Goal: Understand process/instructions

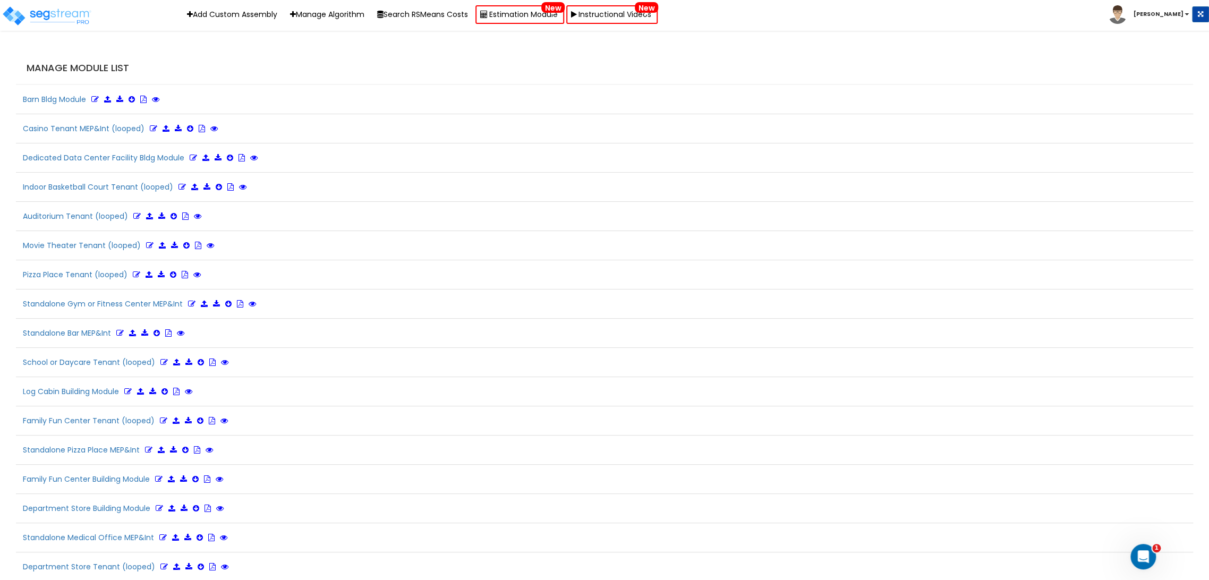
scroll to position [1812, 0]
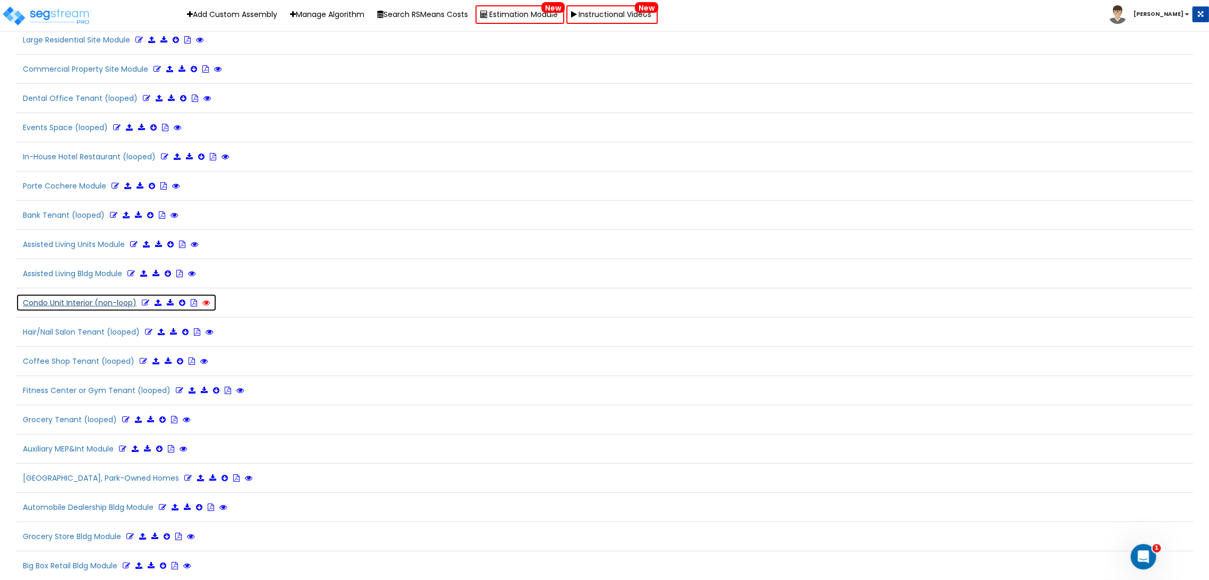
click at [203, 299] on icon at bounding box center [205, 302] width 7 height 7
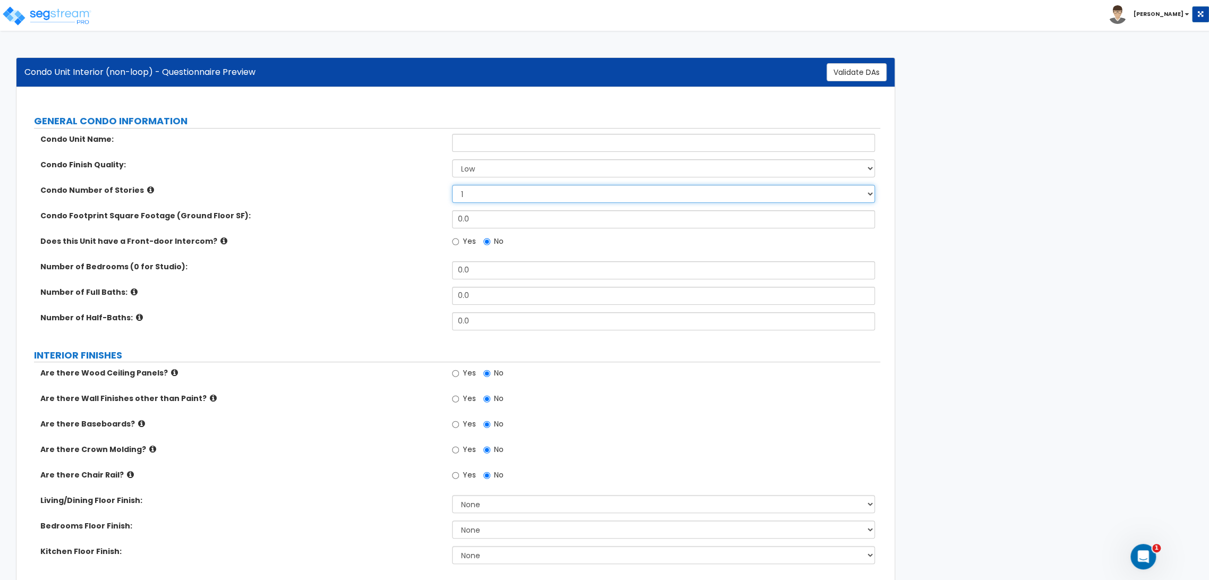
click at [517, 193] on select "1 2 3" at bounding box center [663, 194] width 422 height 18
click at [452, 185] on select "1 2 3" at bounding box center [663, 194] width 422 height 18
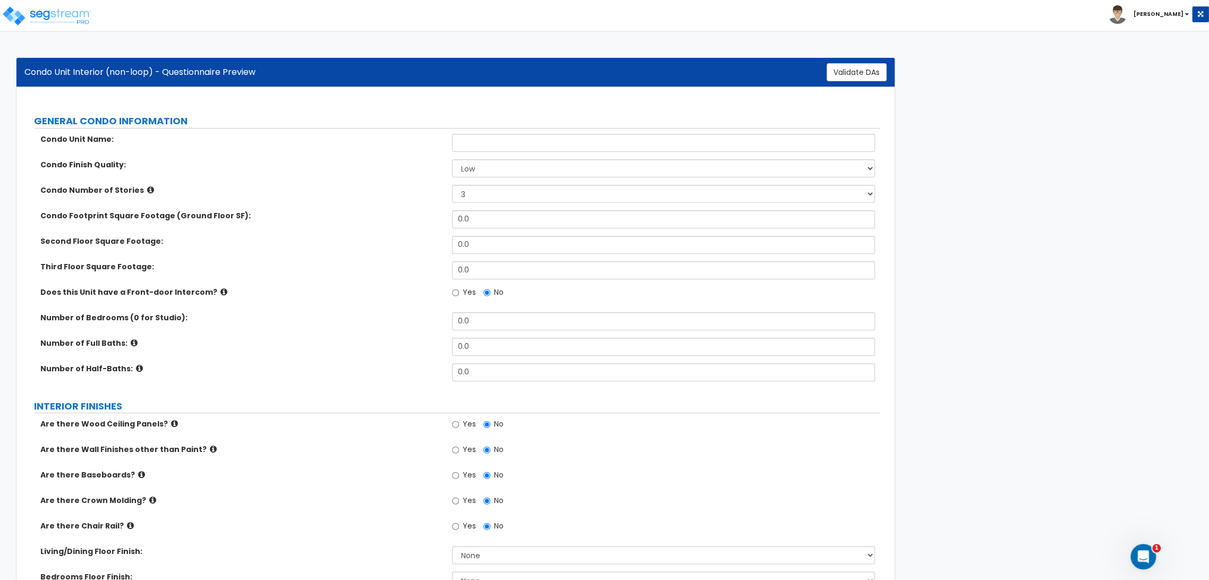
scroll to position [337, 0]
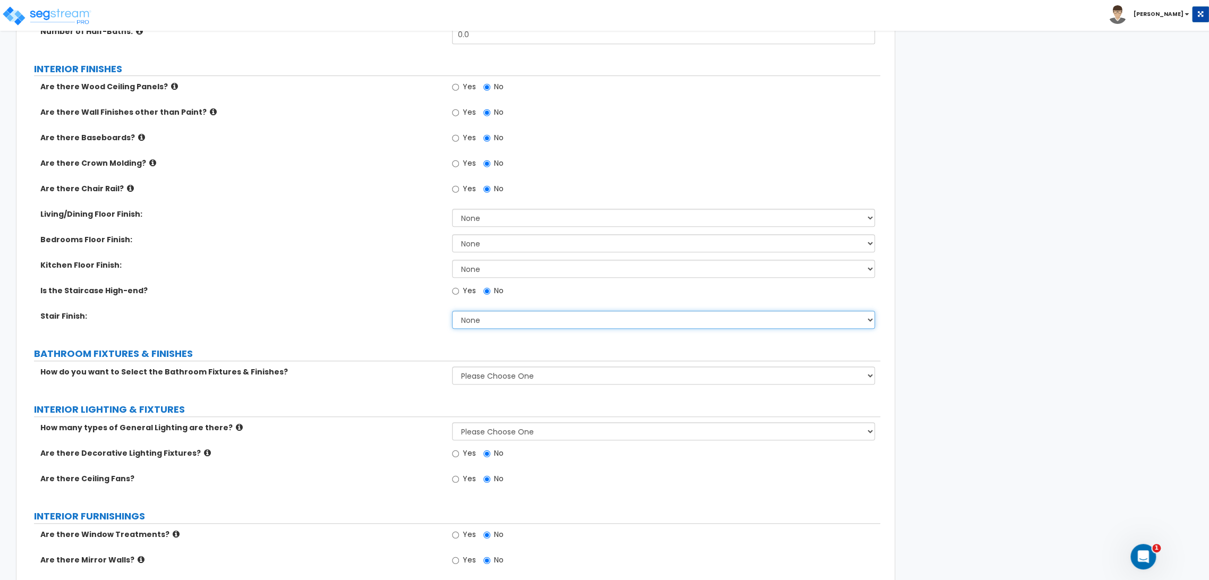
click at [522, 318] on select "None Tile Wood Laminate VCT Sheet Carpet Sheet Vinyl Carpet Tile" at bounding box center [663, 320] width 422 height 18
click at [519, 314] on select "None Tile Wood Laminate VCT Sheet Carpet Sheet Vinyl Carpet Tile" at bounding box center [663, 320] width 422 height 18
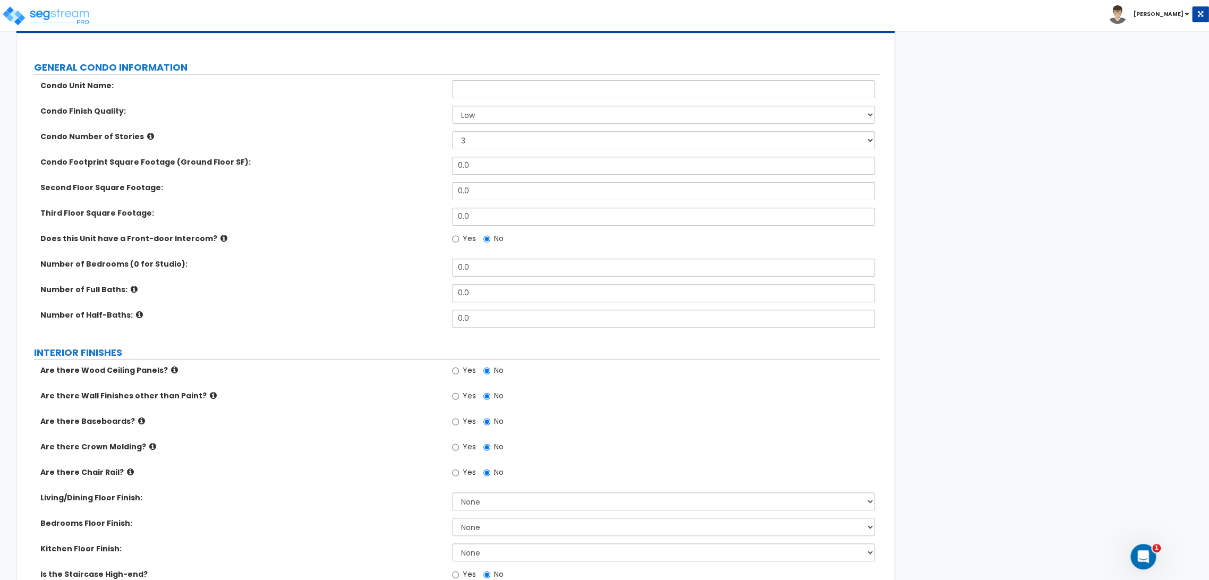
scroll to position [0, 0]
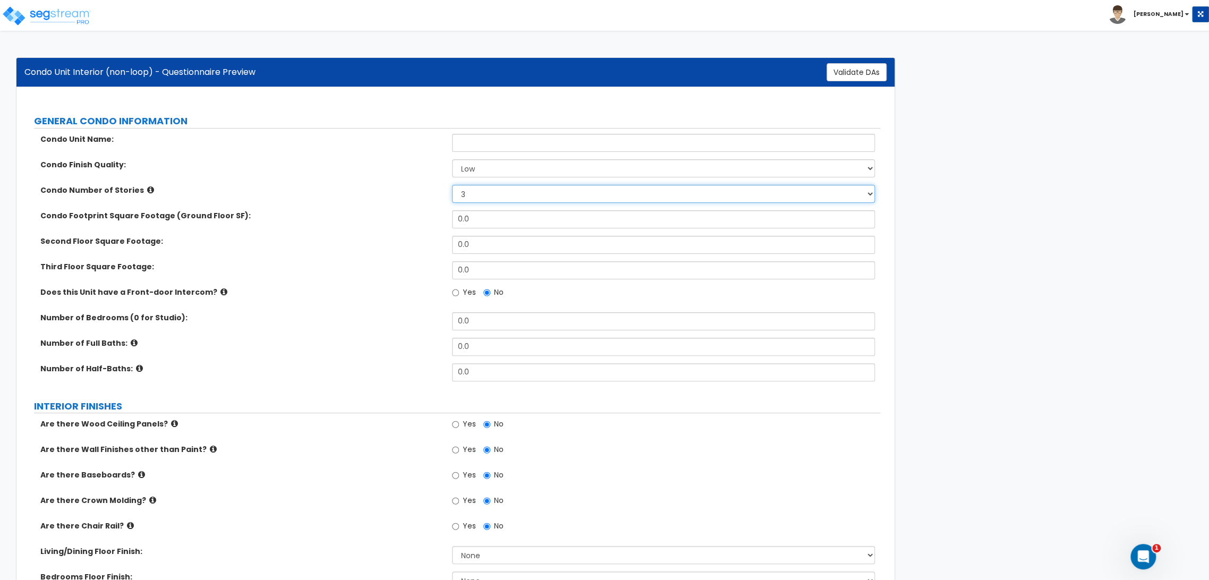
click at [512, 192] on select "1 2 3" at bounding box center [663, 194] width 422 height 18
click at [452, 185] on select "1 2 3" at bounding box center [663, 194] width 422 height 18
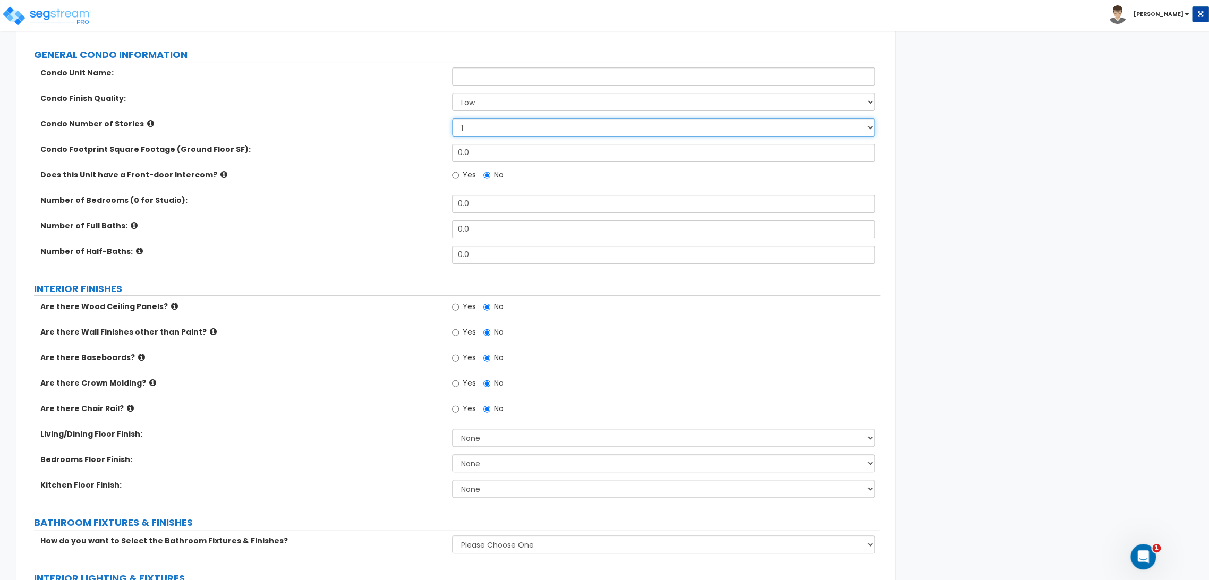
scroll to position [59, 0]
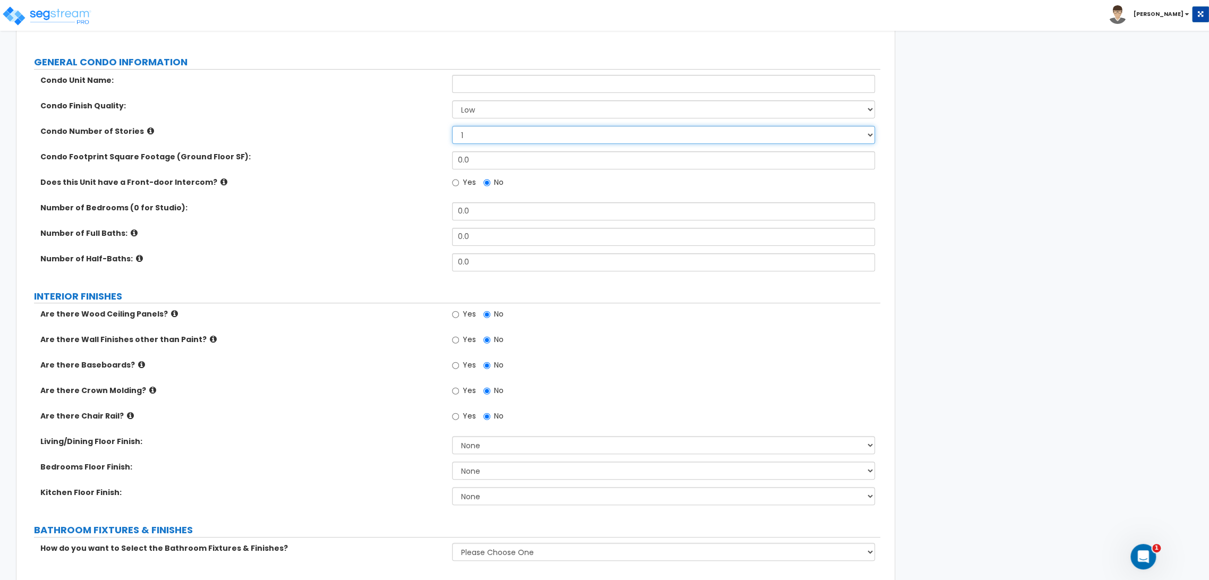
click at [509, 139] on select "1 2 3" at bounding box center [663, 135] width 422 height 18
select select "2.0"
click at [452, 126] on select "1 2 3" at bounding box center [663, 135] width 422 height 18
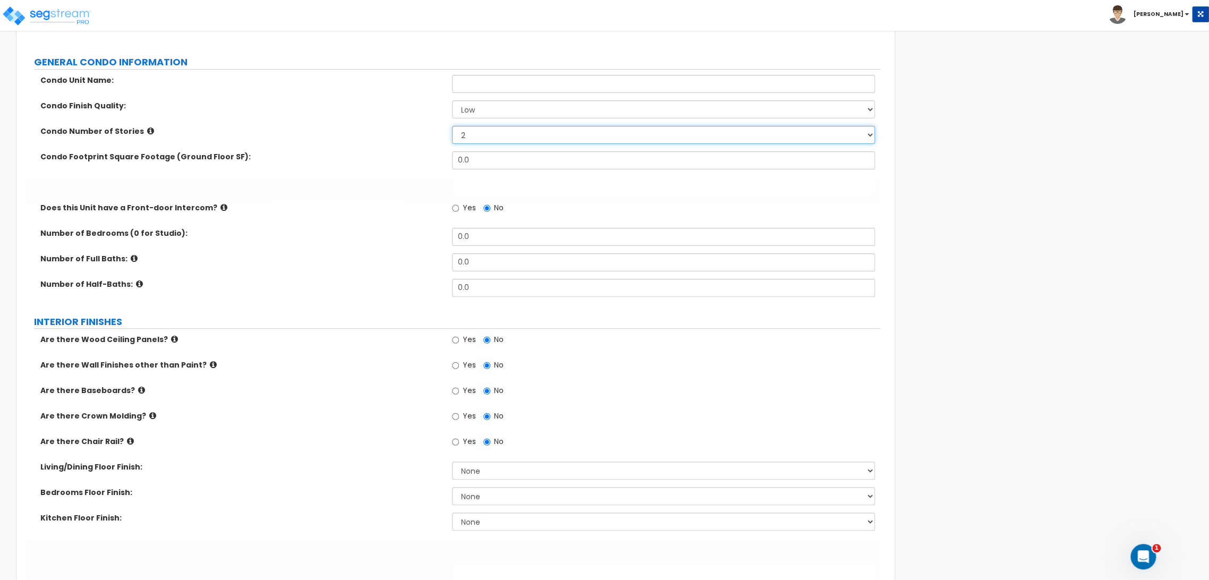
scroll to position [84, 0]
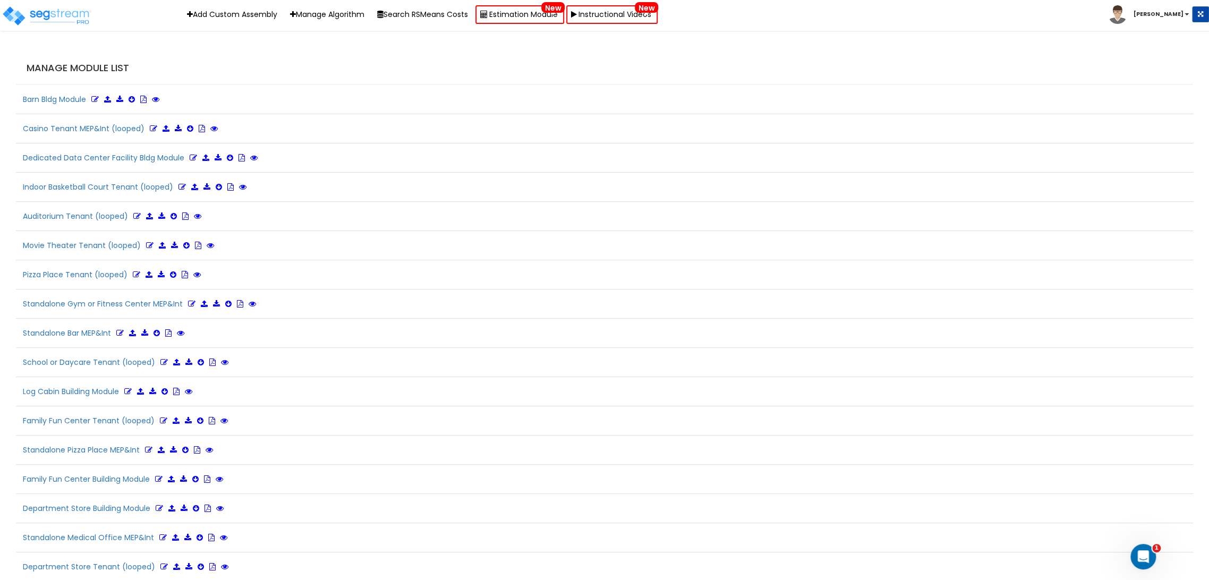
scroll to position [1812, 0]
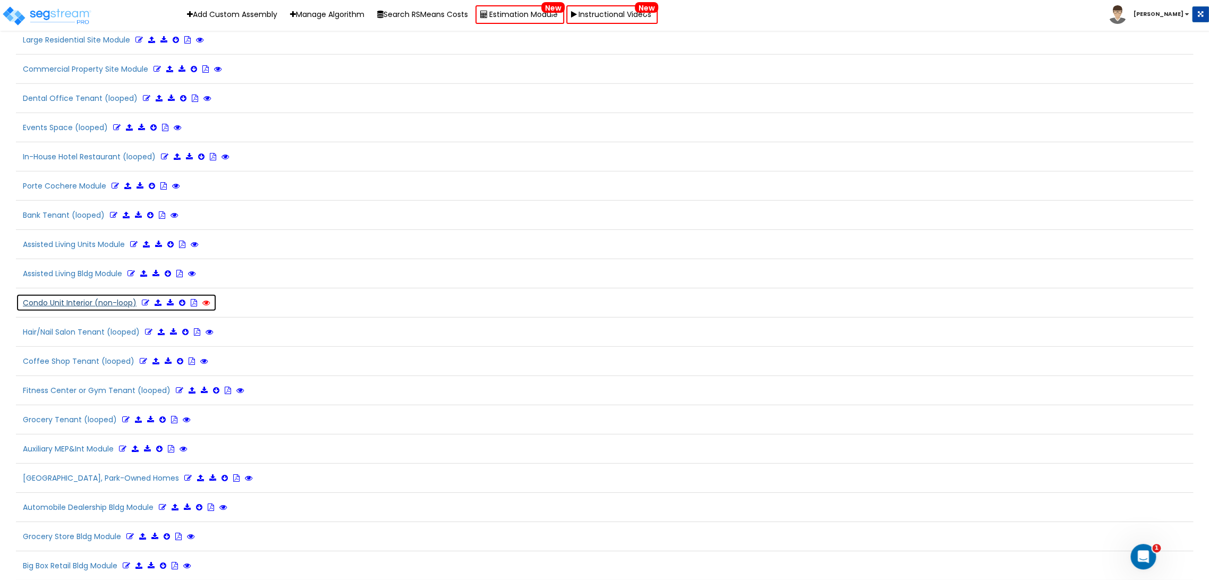
click at [204, 299] on icon at bounding box center [205, 302] width 7 height 7
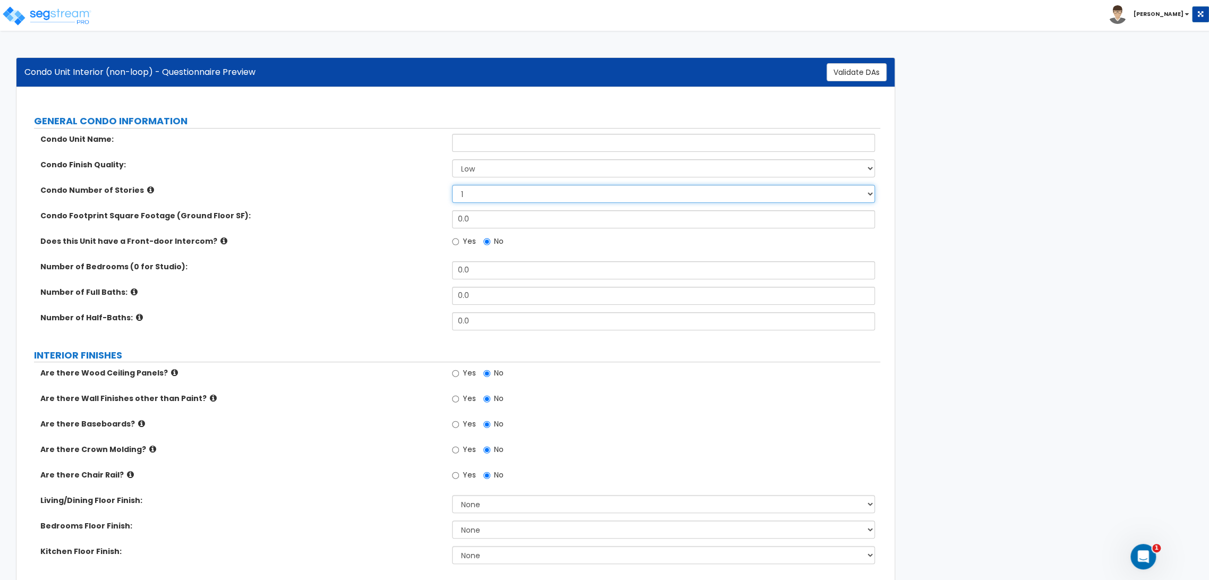
click at [502, 185] on select "1 2 3" at bounding box center [663, 194] width 422 height 18
click at [502, 185] on div "Condo Number of Stories 1 2 3" at bounding box center [452, 197] width 856 height 25
